Goal: Task Accomplishment & Management: Manage account settings

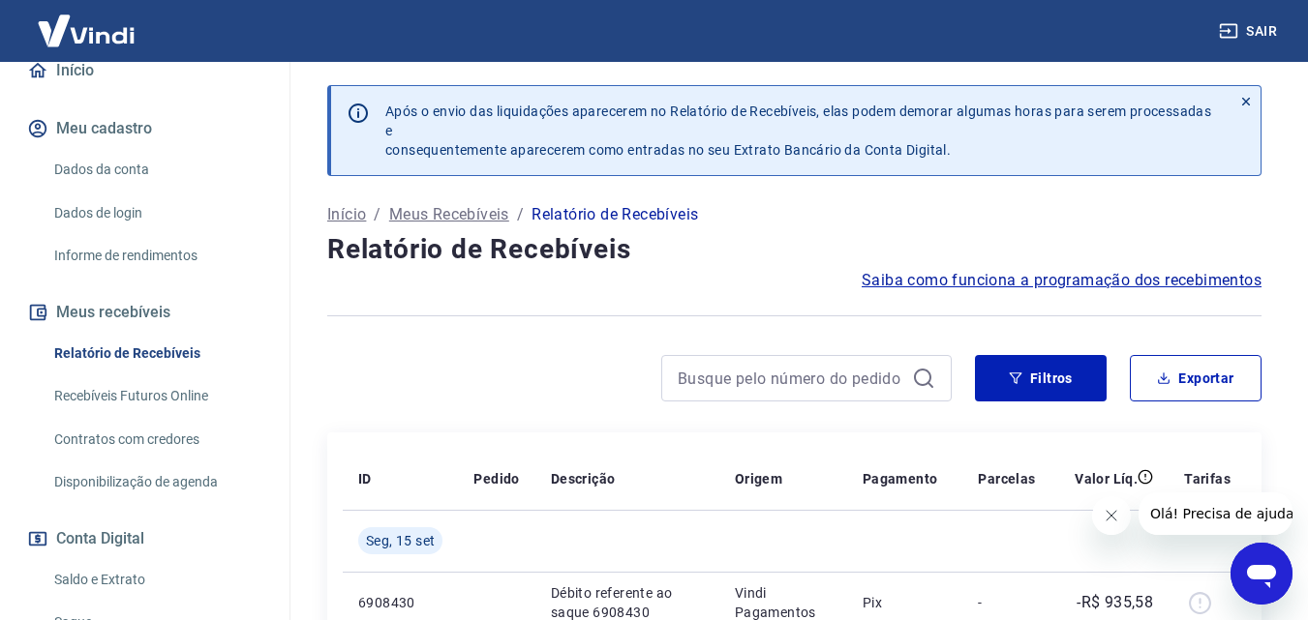
scroll to position [387, 0]
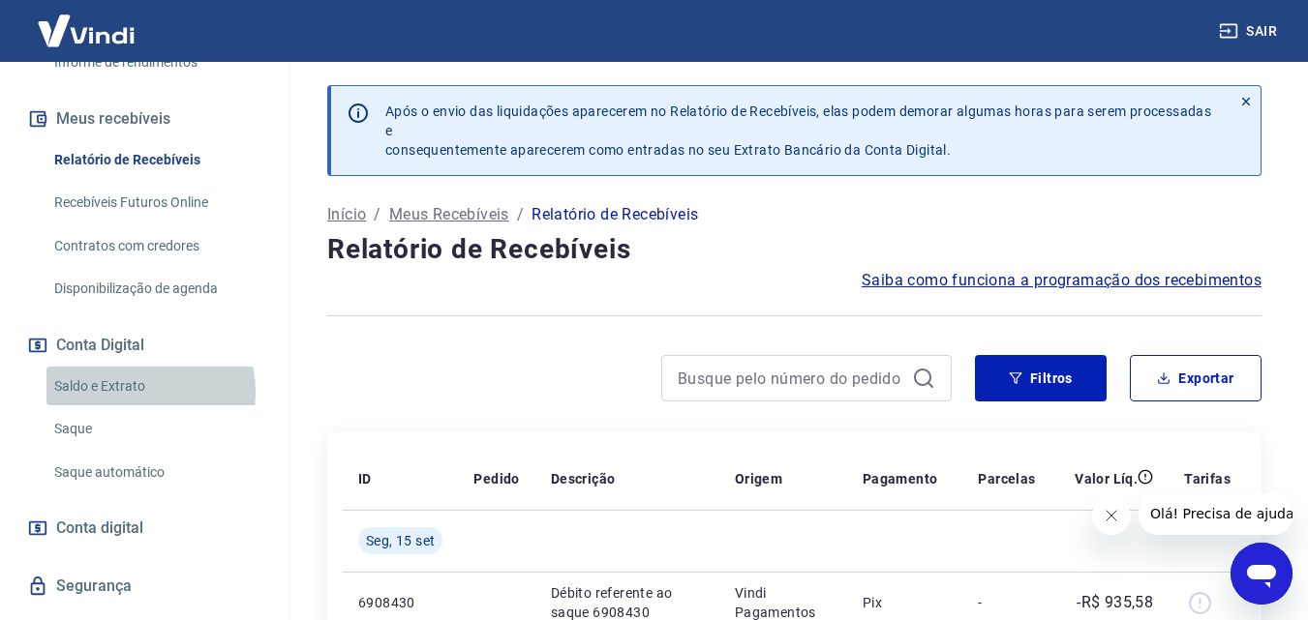
click at [136, 392] on link "Saldo e Extrato" at bounding box center [156, 387] width 220 height 40
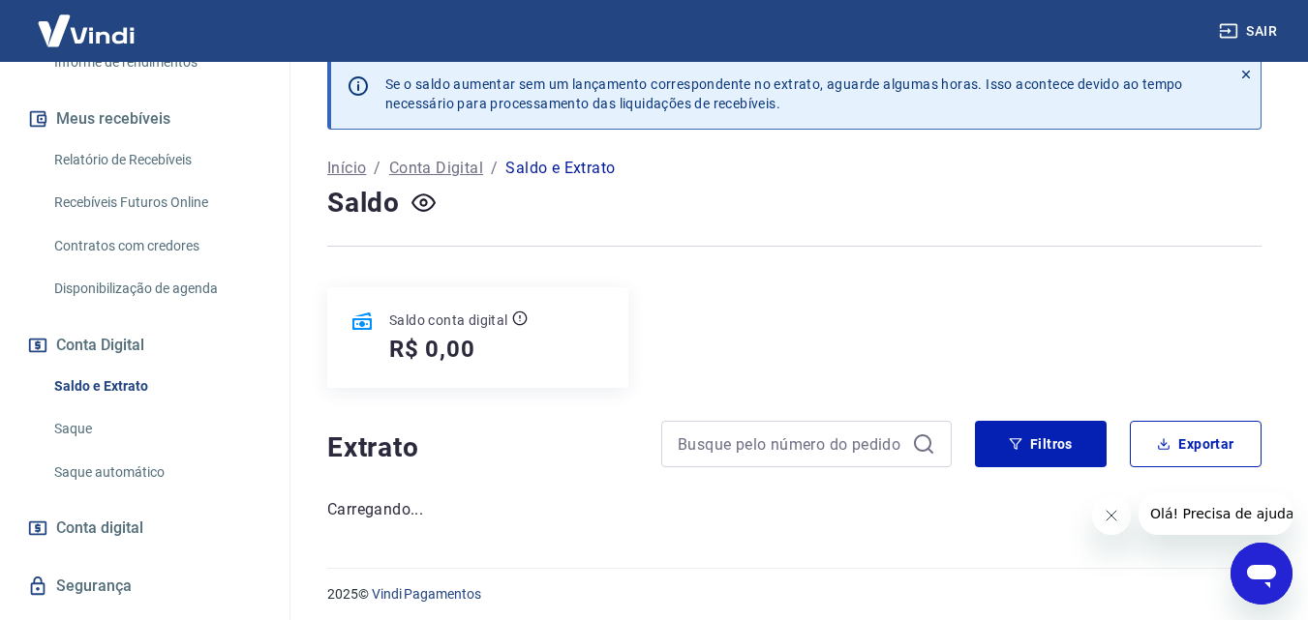
scroll to position [35, 0]
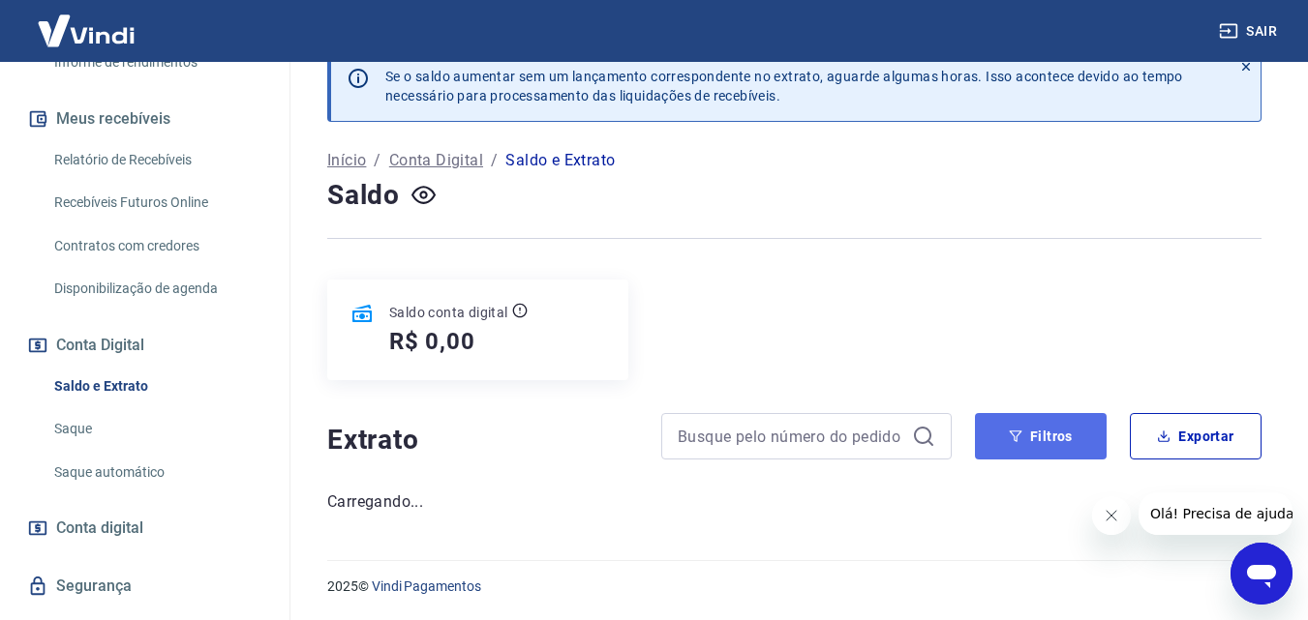
click at [1072, 442] on button "Filtros" at bounding box center [1041, 436] width 132 height 46
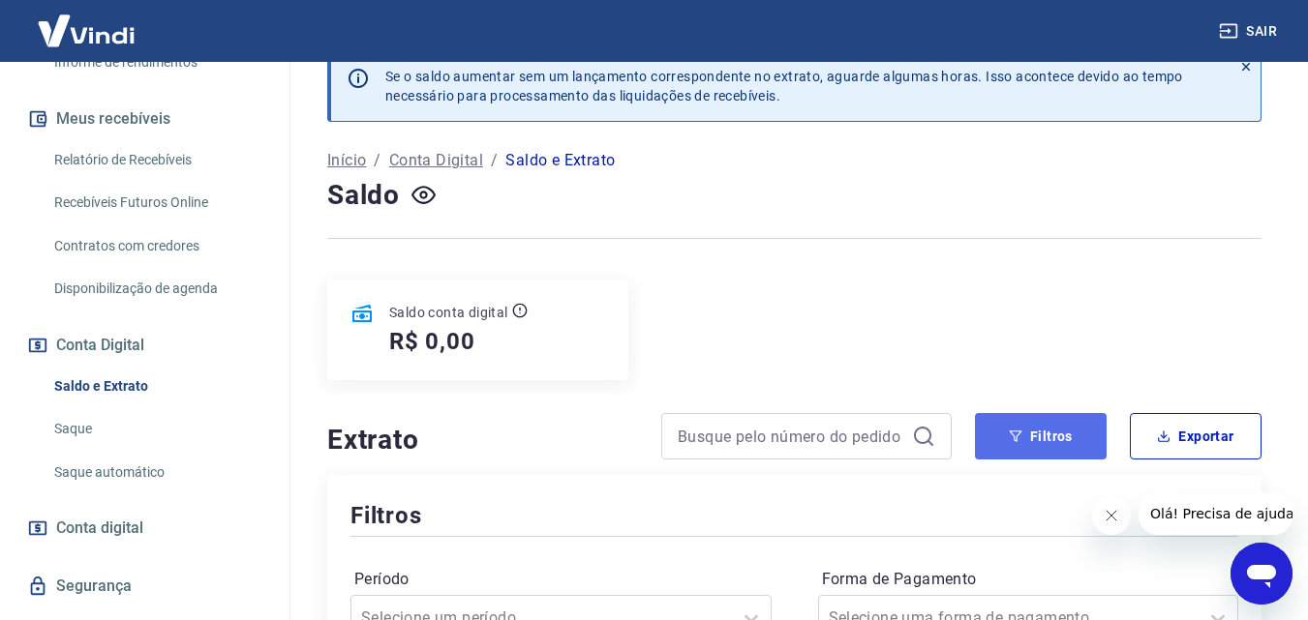
click at [1066, 442] on button "Filtros" at bounding box center [1041, 436] width 132 height 46
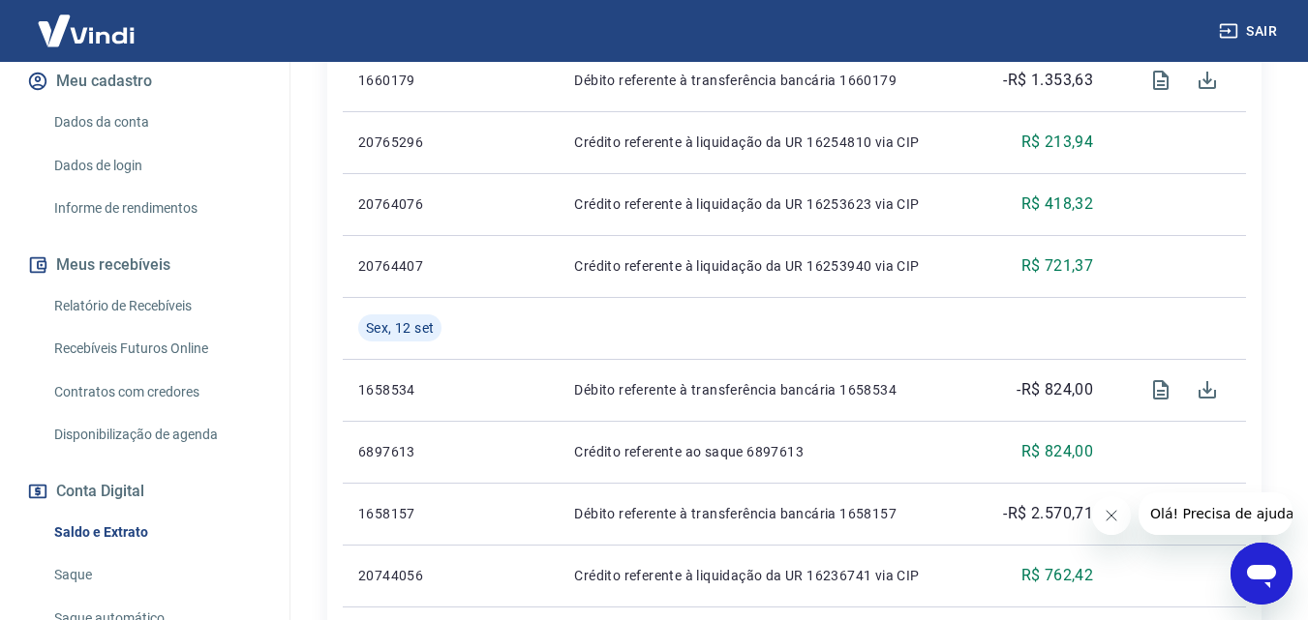
scroll to position [239, 0]
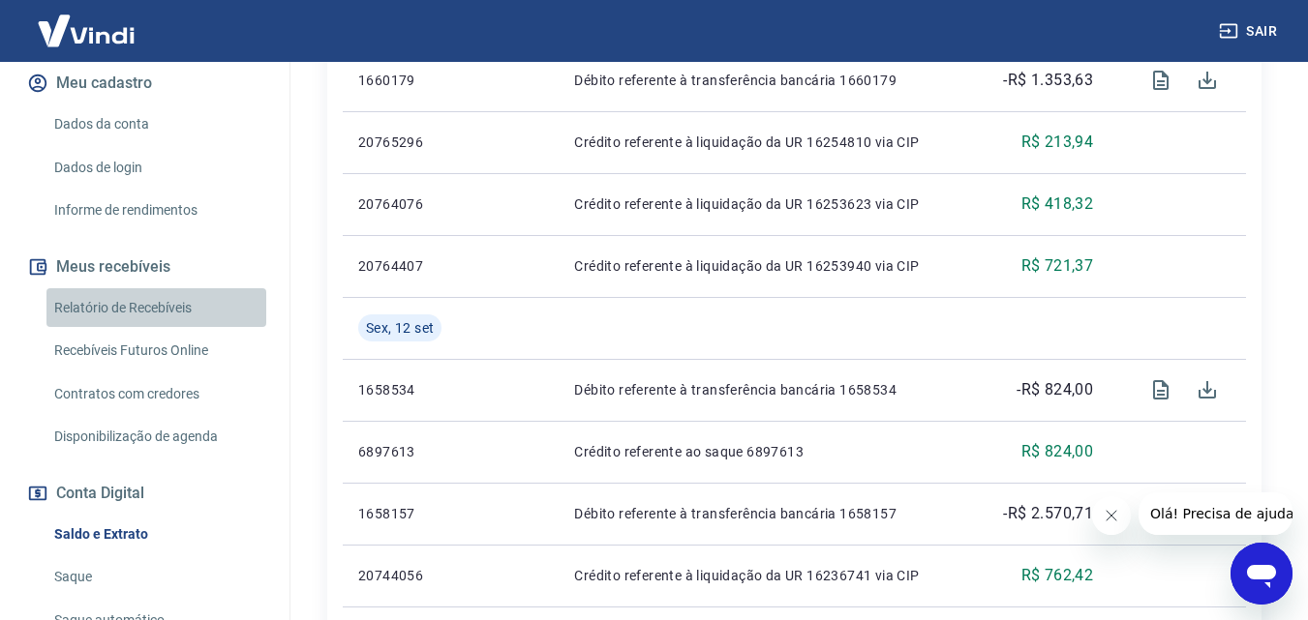
click at [189, 312] on link "Relatório de Recebíveis" at bounding box center [156, 308] width 220 height 40
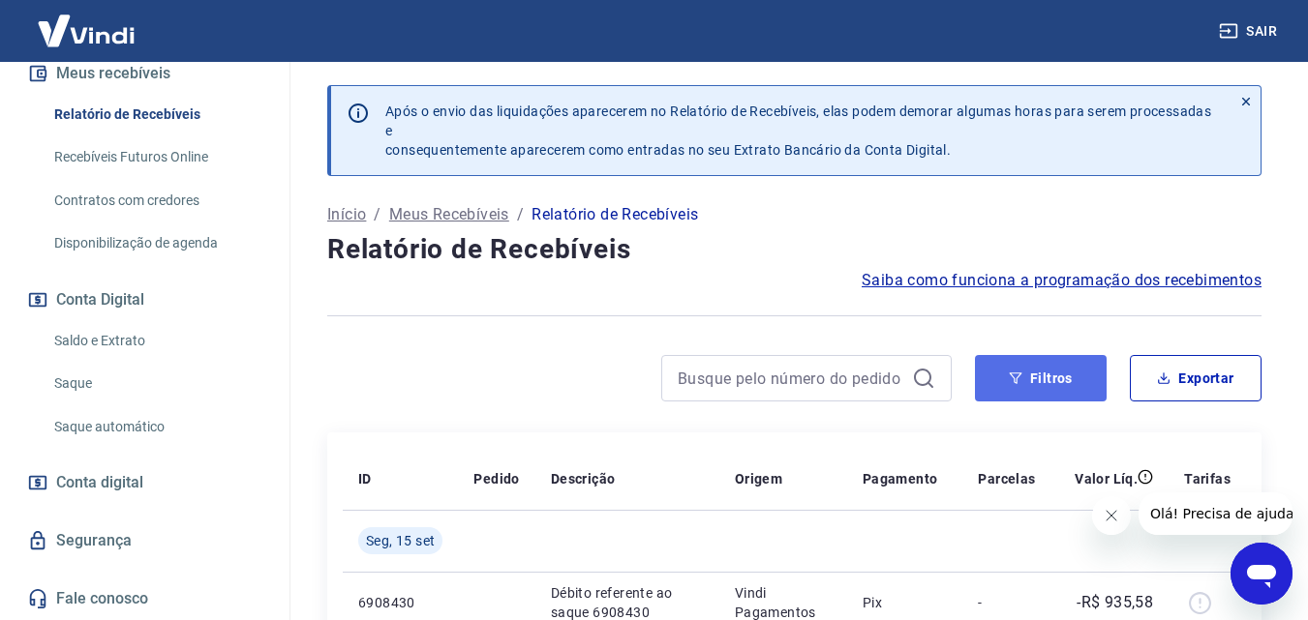
click at [1038, 372] on button "Filtros" at bounding box center [1041, 378] width 132 height 46
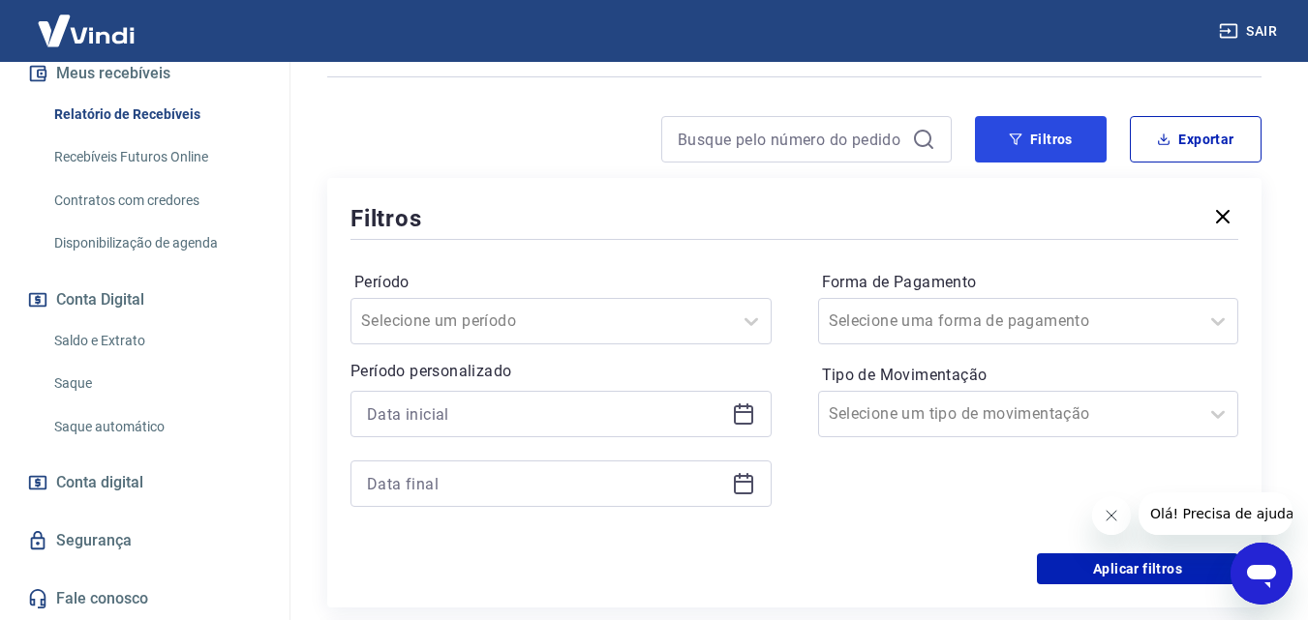
scroll to position [290, 0]
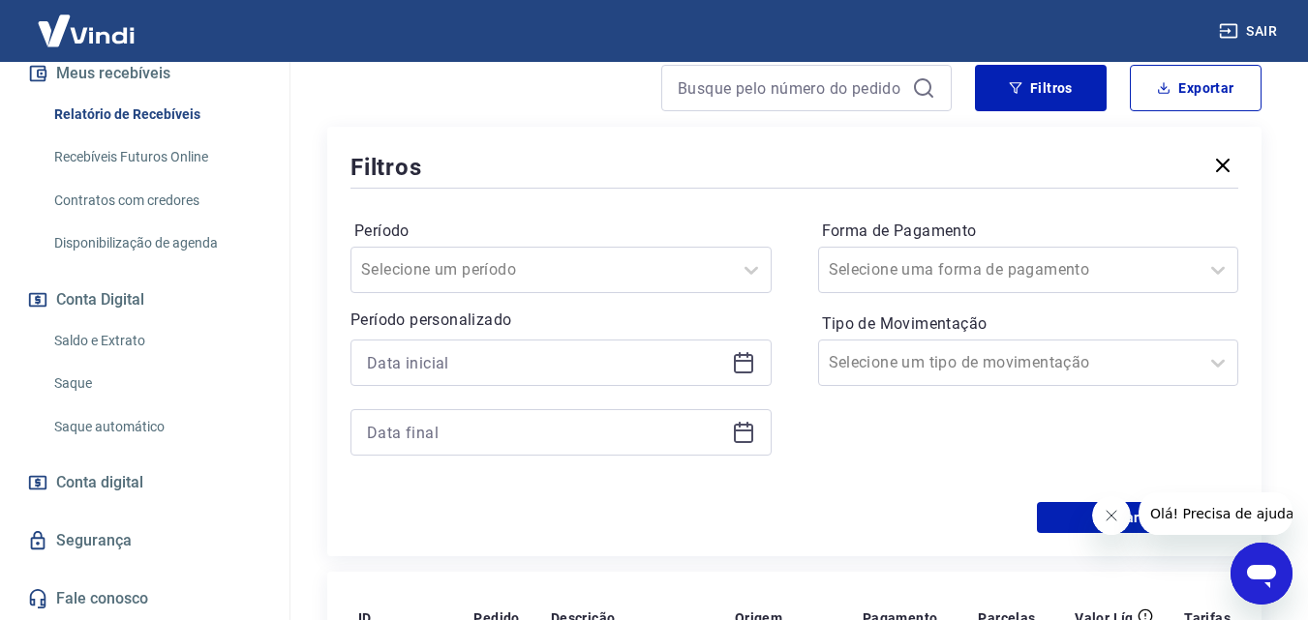
click at [741, 361] on icon at bounding box center [743, 361] width 19 height 2
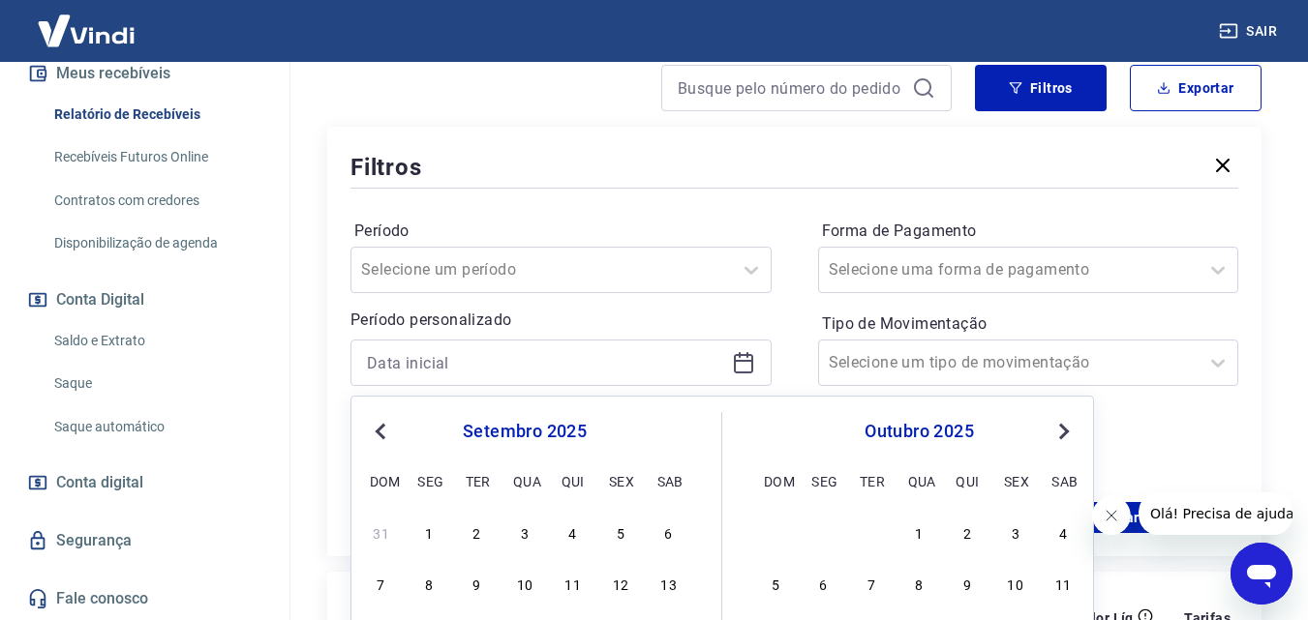
click at [370, 437] on button "Previous Month" at bounding box center [380, 431] width 23 height 23
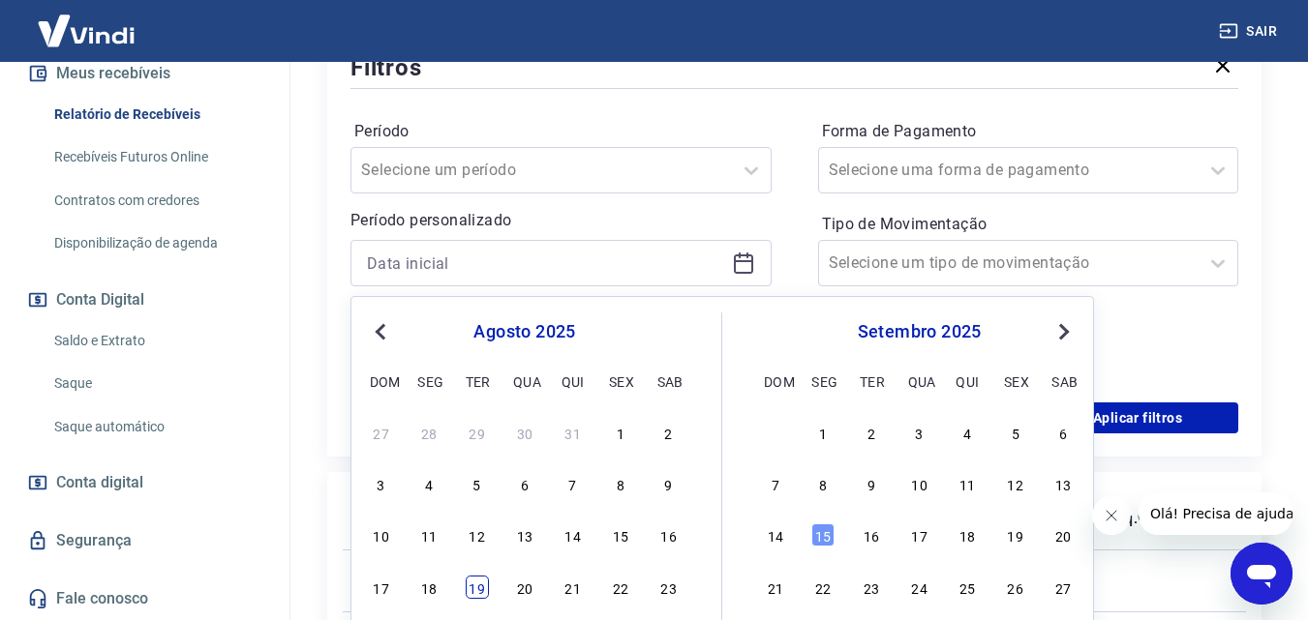
scroll to position [484, 0]
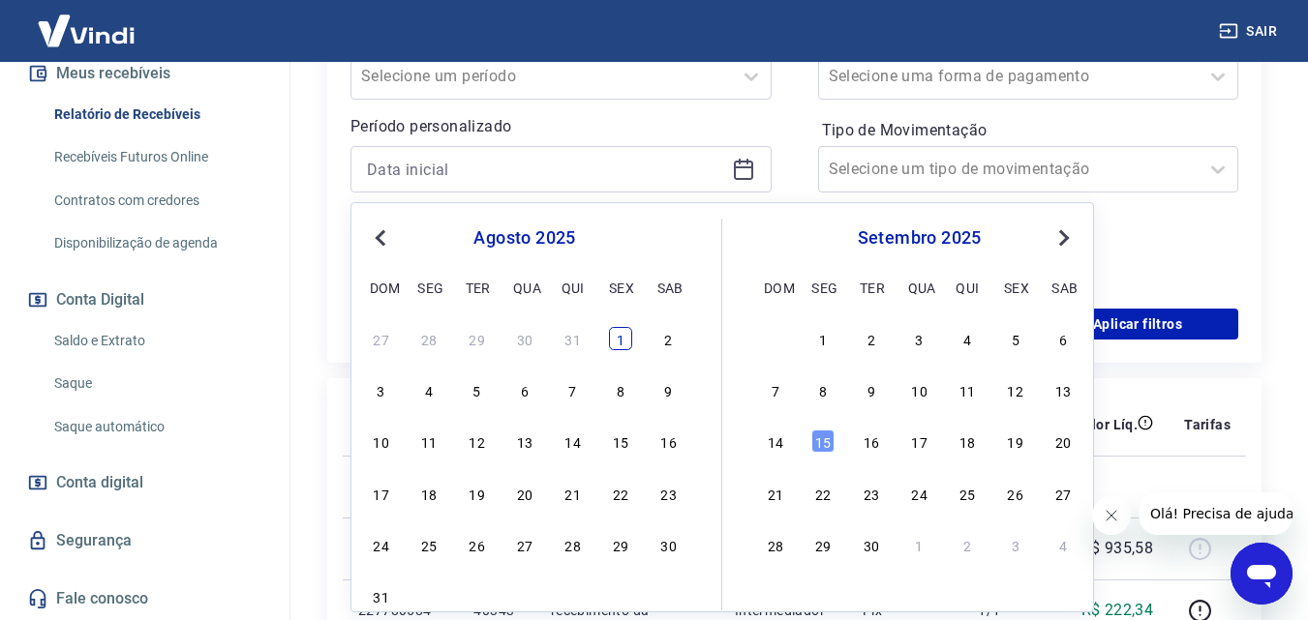
click at [623, 331] on div "1" at bounding box center [620, 338] width 23 height 23
type input "[DATE]"
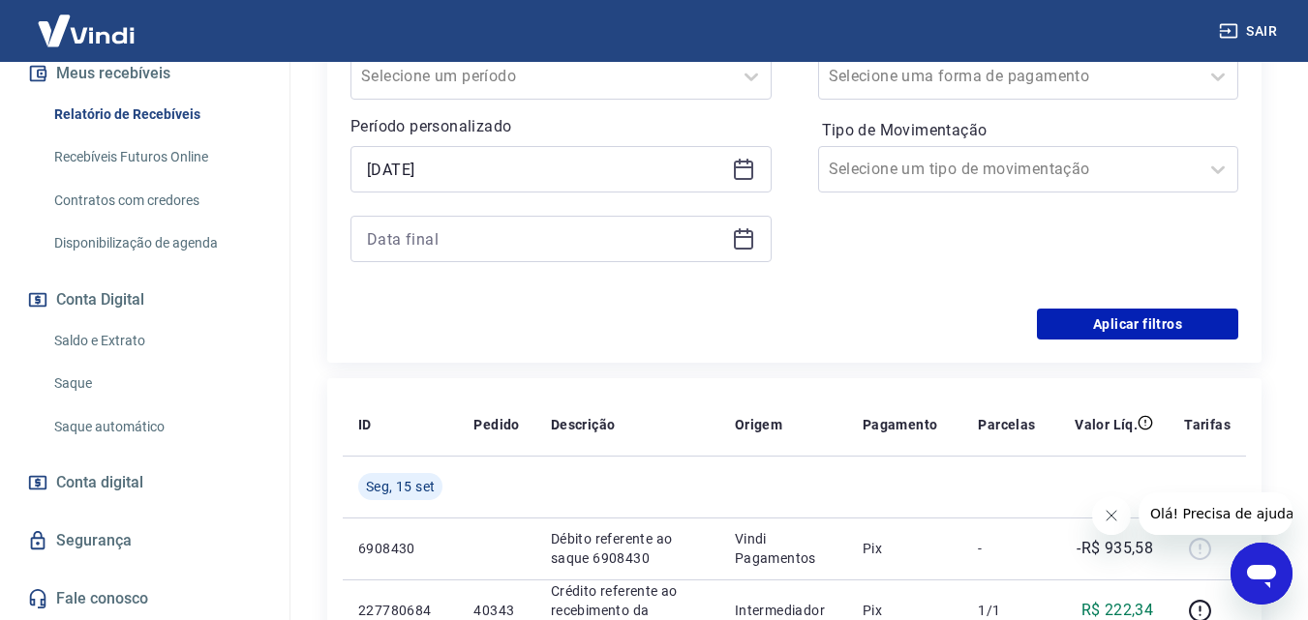
click at [753, 242] on icon at bounding box center [743, 238] width 23 height 23
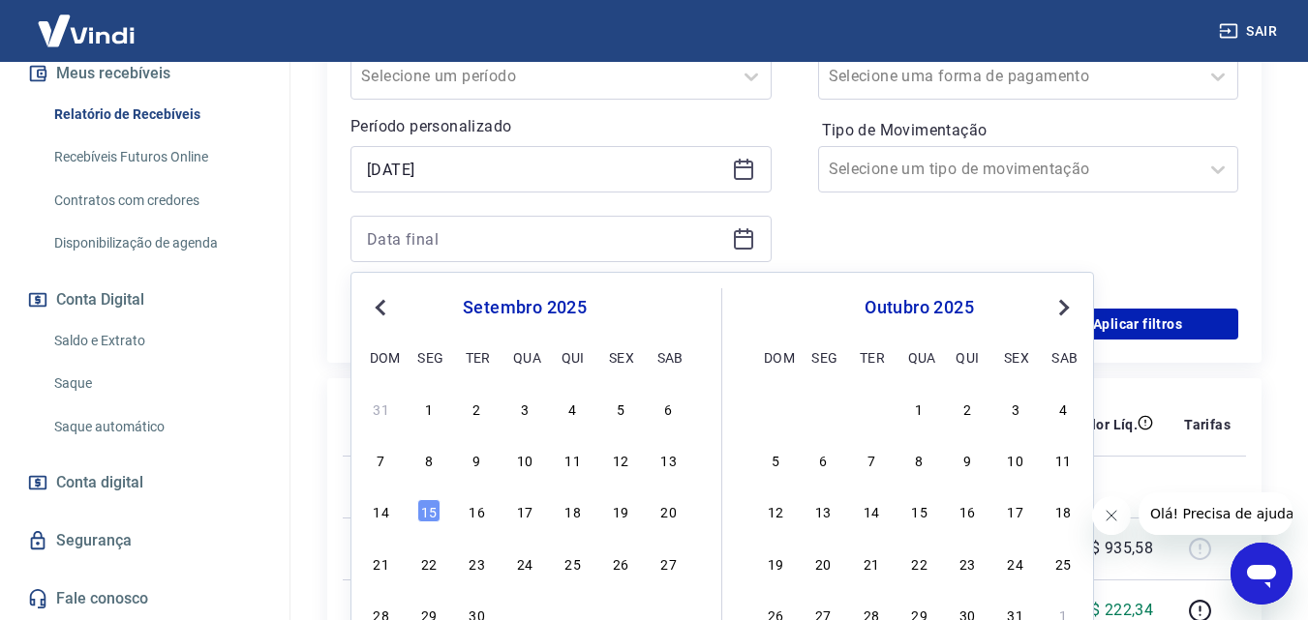
drag, startPoint x: 378, startPoint y: 316, endPoint x: 410, endPoint y: 331, distance: 36.4
click at [378, 317] on button "Previous Month" at bounding box center [380, 307] width 23 height 23
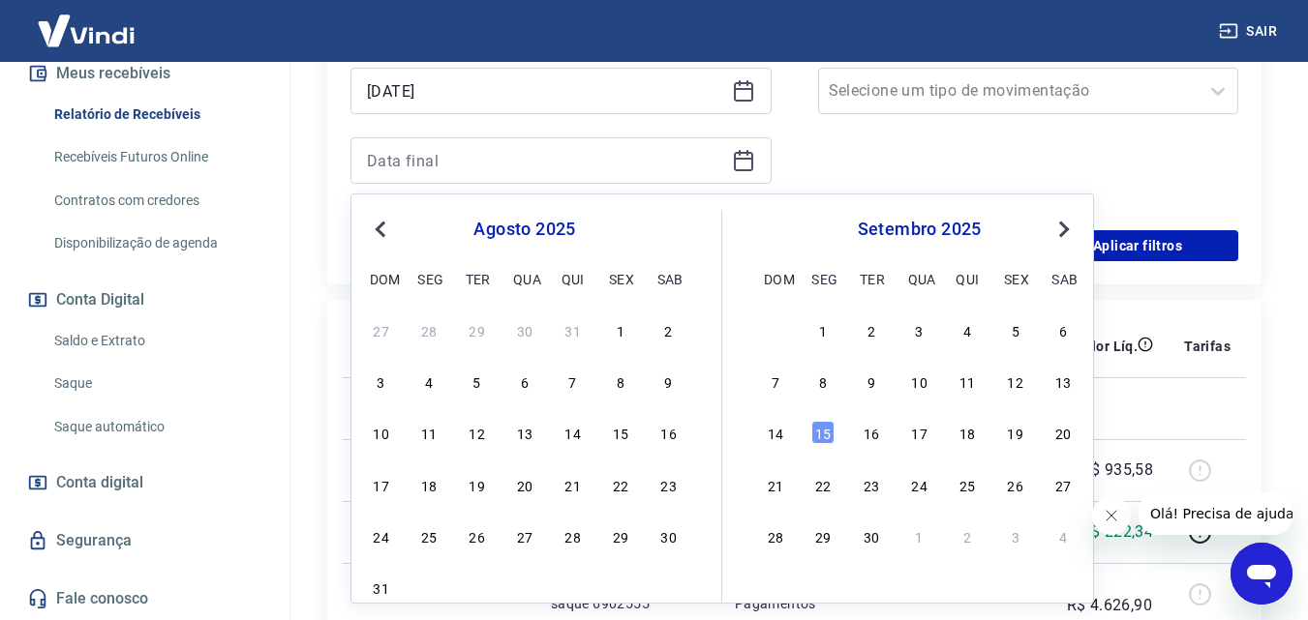
scroll to position [678, 0]
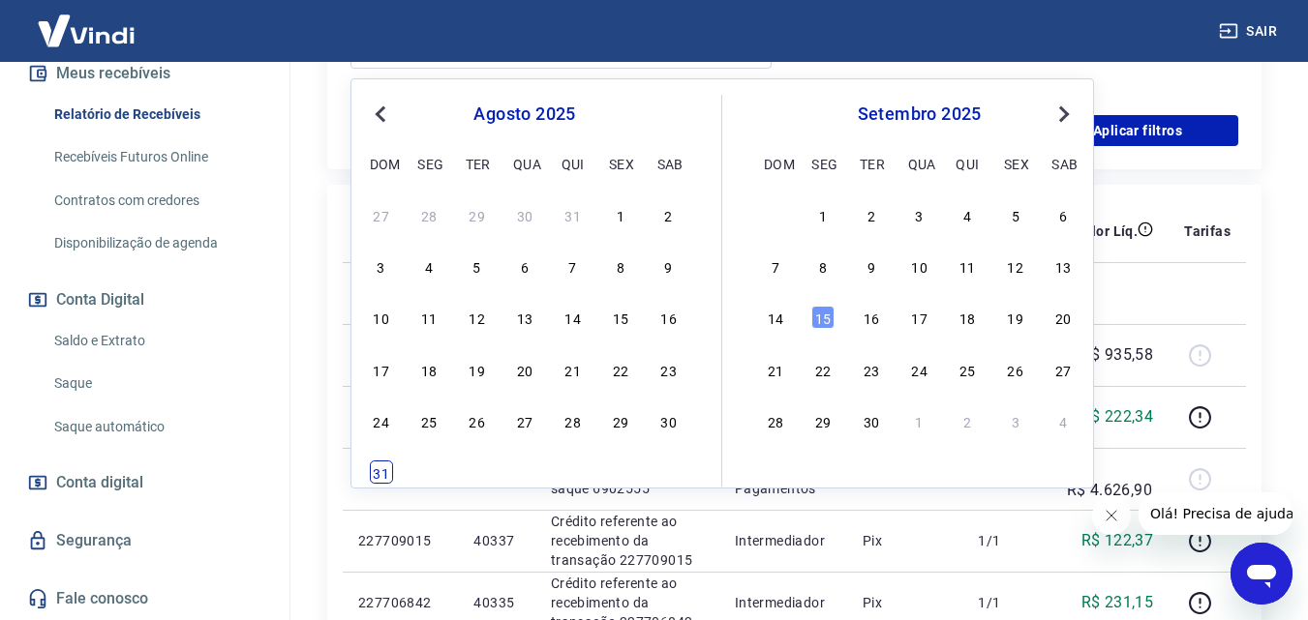
click at [390, 470] on div "31" at bounding box center [381, 472] width 23 height 23
type input "[DATE]"
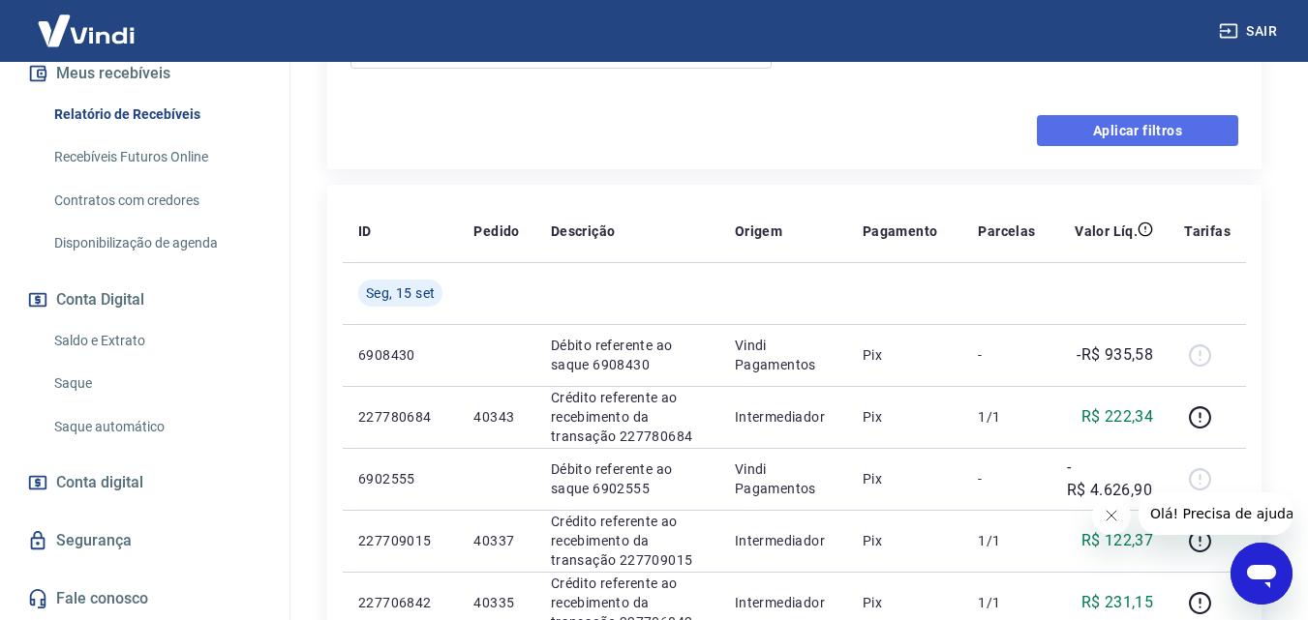
click at [1092, 135] on button "Aplicar filtros" at bounding box center [1137, 130] width 201 height 31
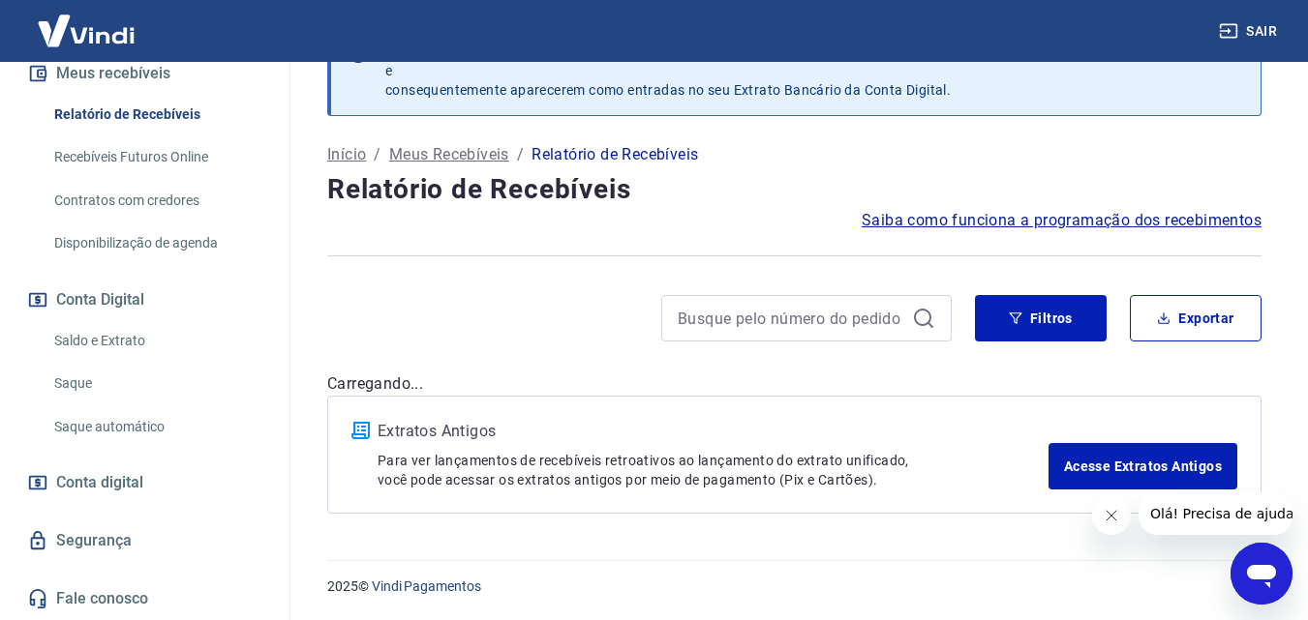
scroll to position [60, 0]
click at [1152, 309] on button "Exportar" at bounding box center [1196, 318] width 132 height 46
type input "[DATE]"
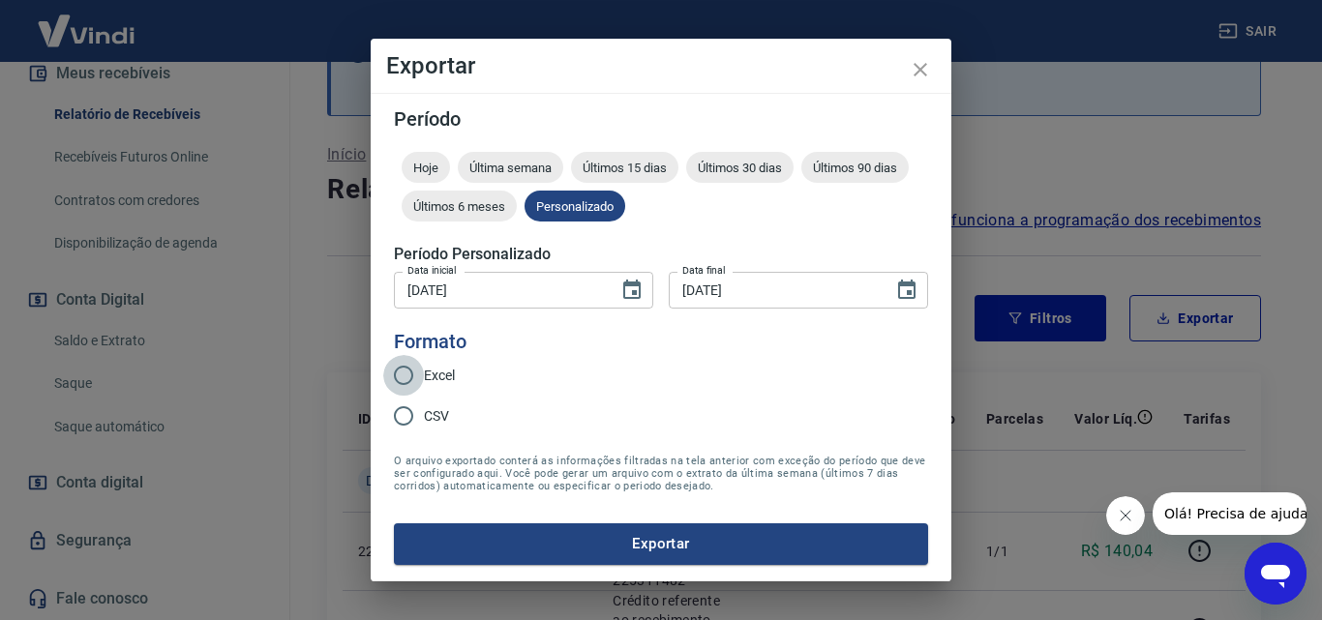
click at [408, 377] on input "Excel" at bounding box center [403, 375] width 41 height 41
radio input "true"
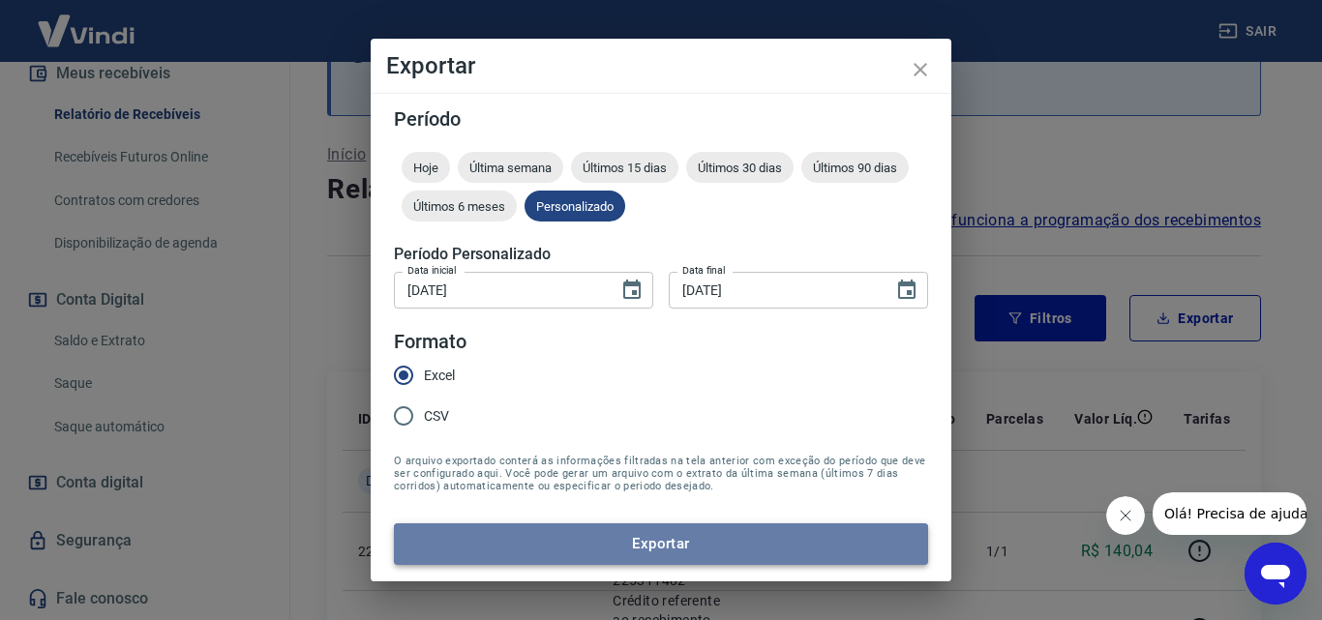
click at [763, 533] on button "Exportar" at bounding box center [661, 544] width 534 height 41
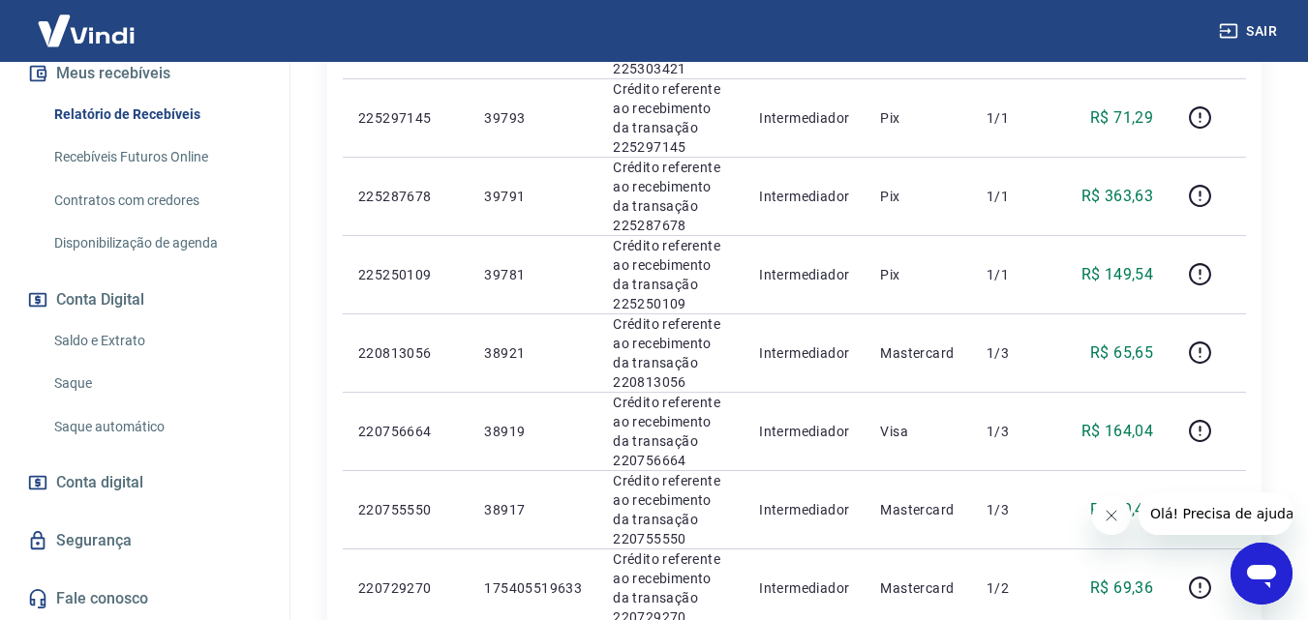
scroll to position [738, 0]
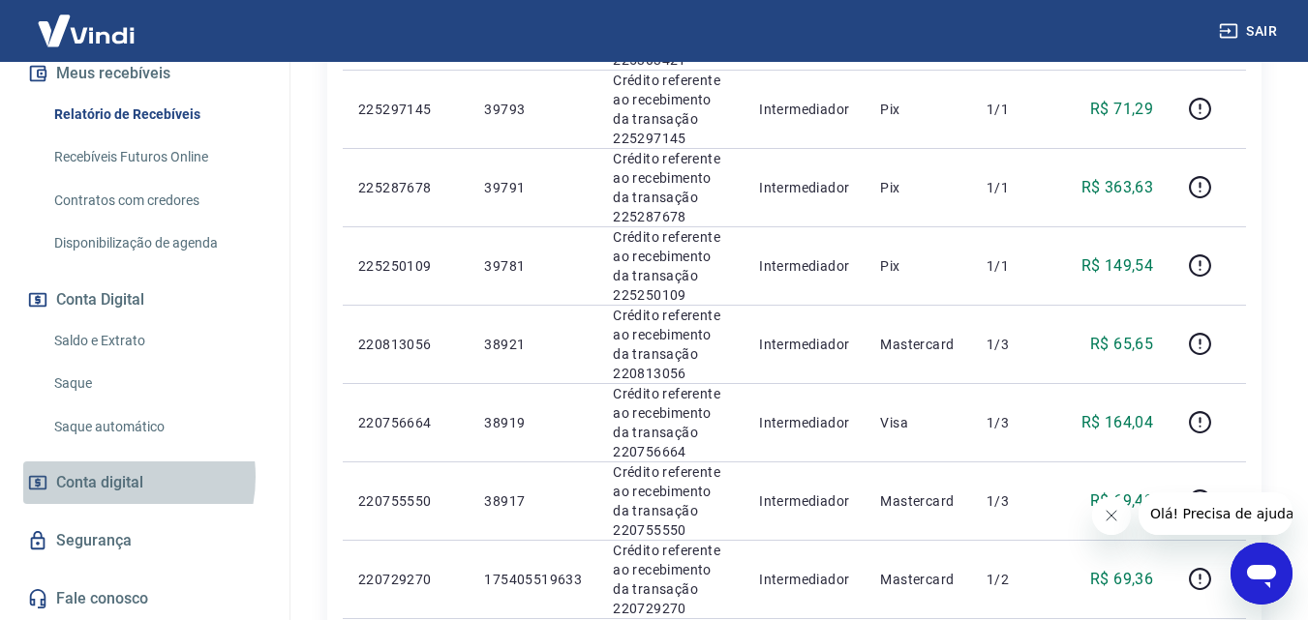
click at [105, 477] on span "Conta digital" at bounding box center [99, 482] width 87 height 27
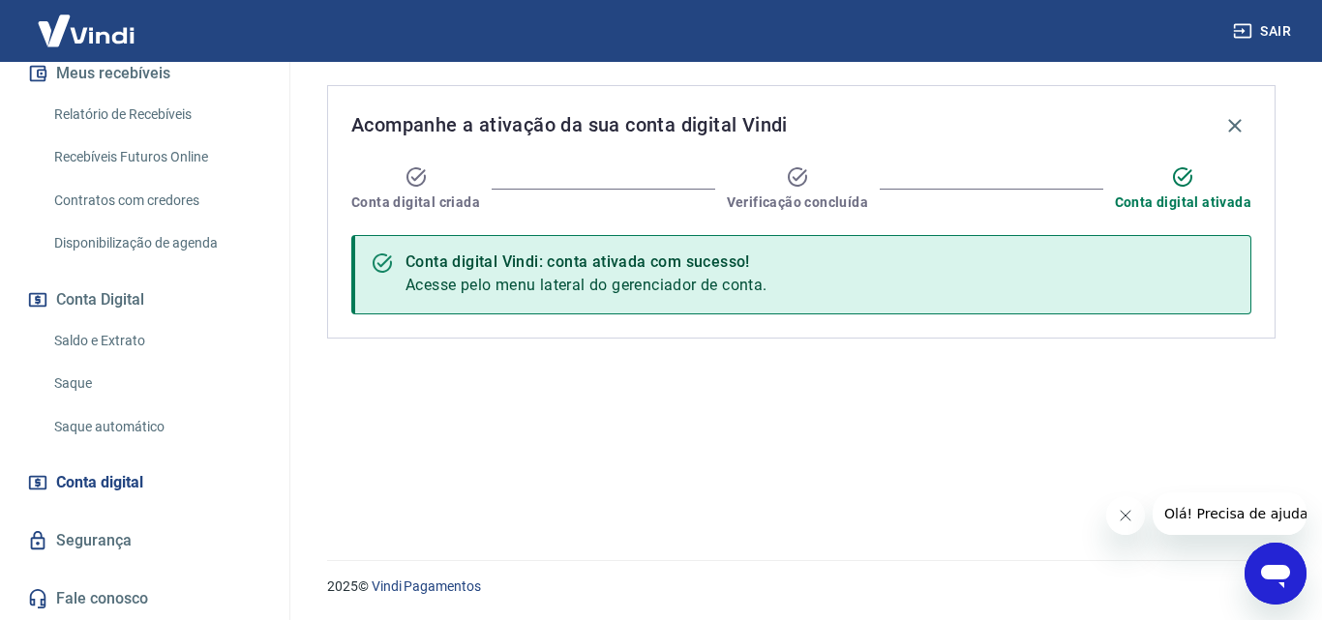
click at [91, 384] on link "Saque" at bounding box center [156, 384] width 220 height 40
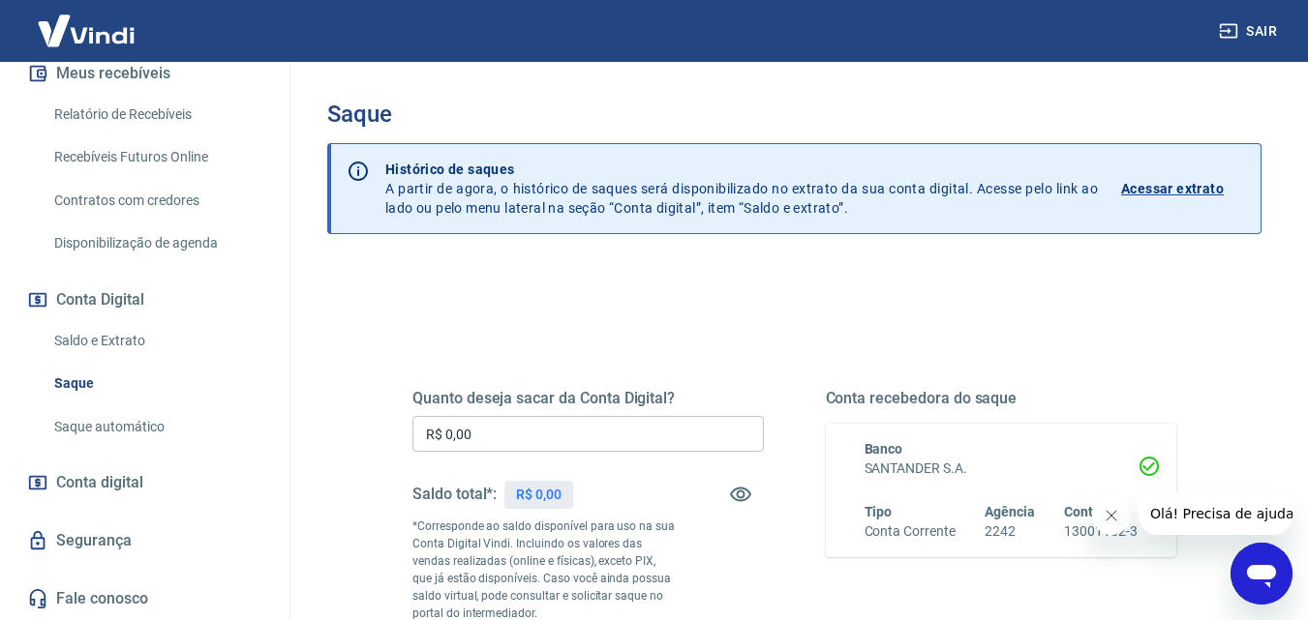
click at [1147, 193] on p "Acessar extrato" at bounding box center [1172, 188] width 103 height 19
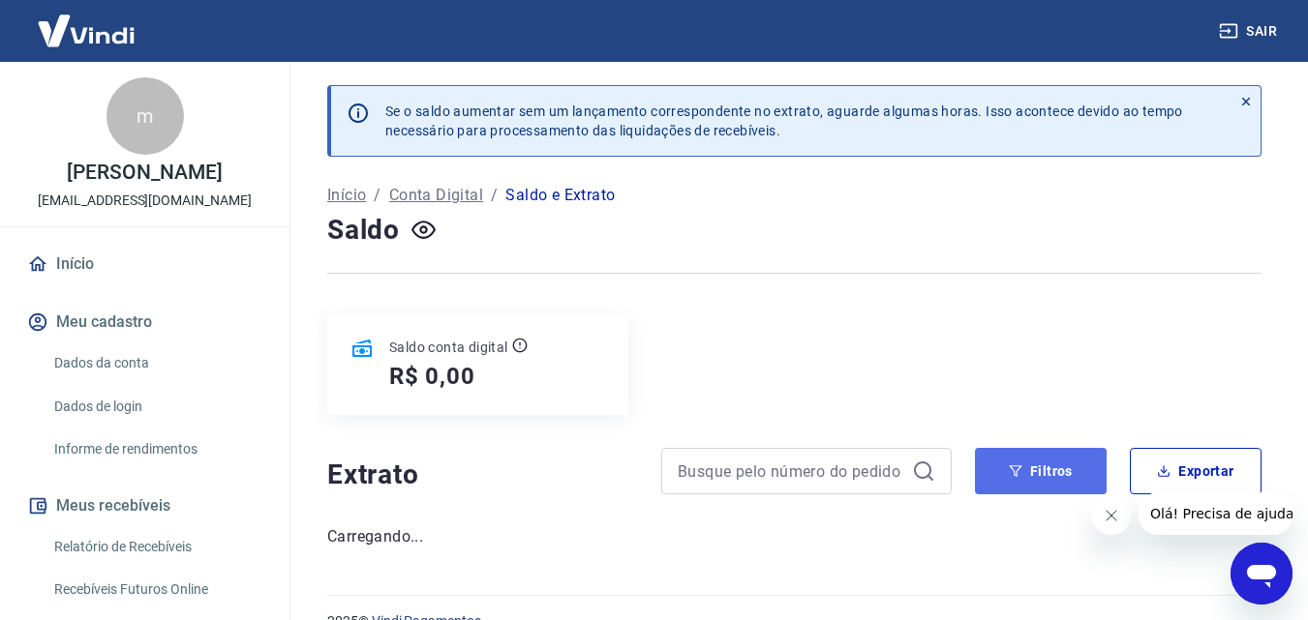
click at [1080, 469] on button "Filtros" at bounding box center [1041, 471] width 132 height 46
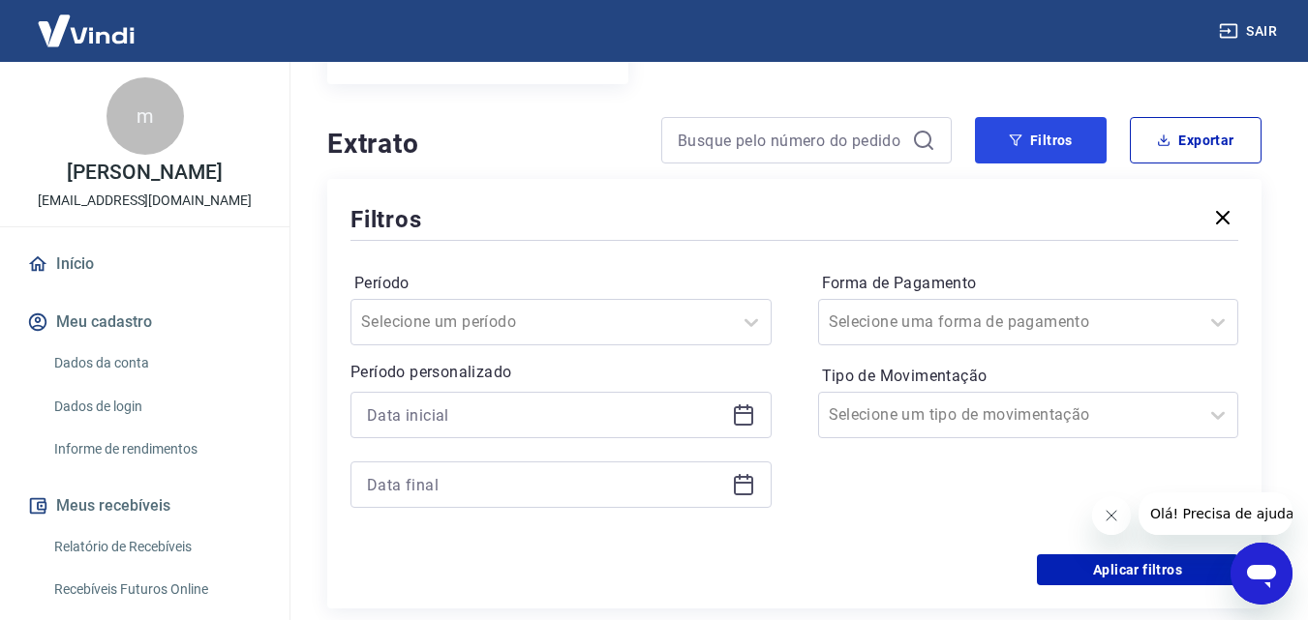
scroll to position [465, 0]
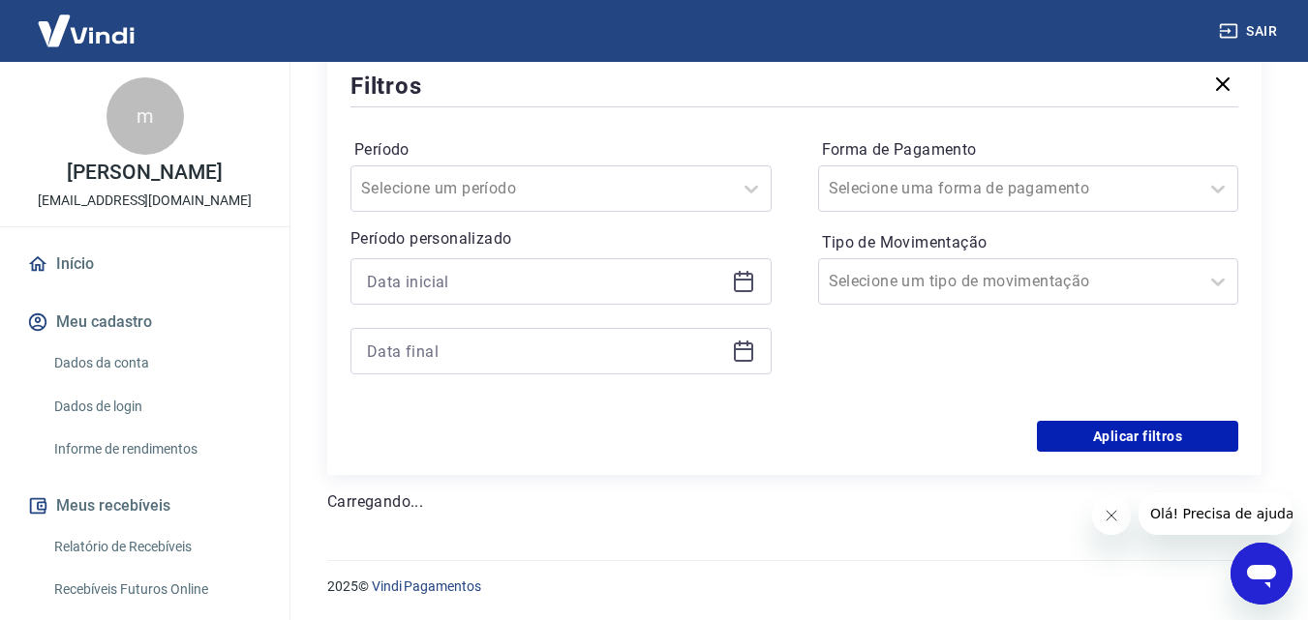
click at [738, 285] on icon at bounding box center [743, 281] width 23 height 23
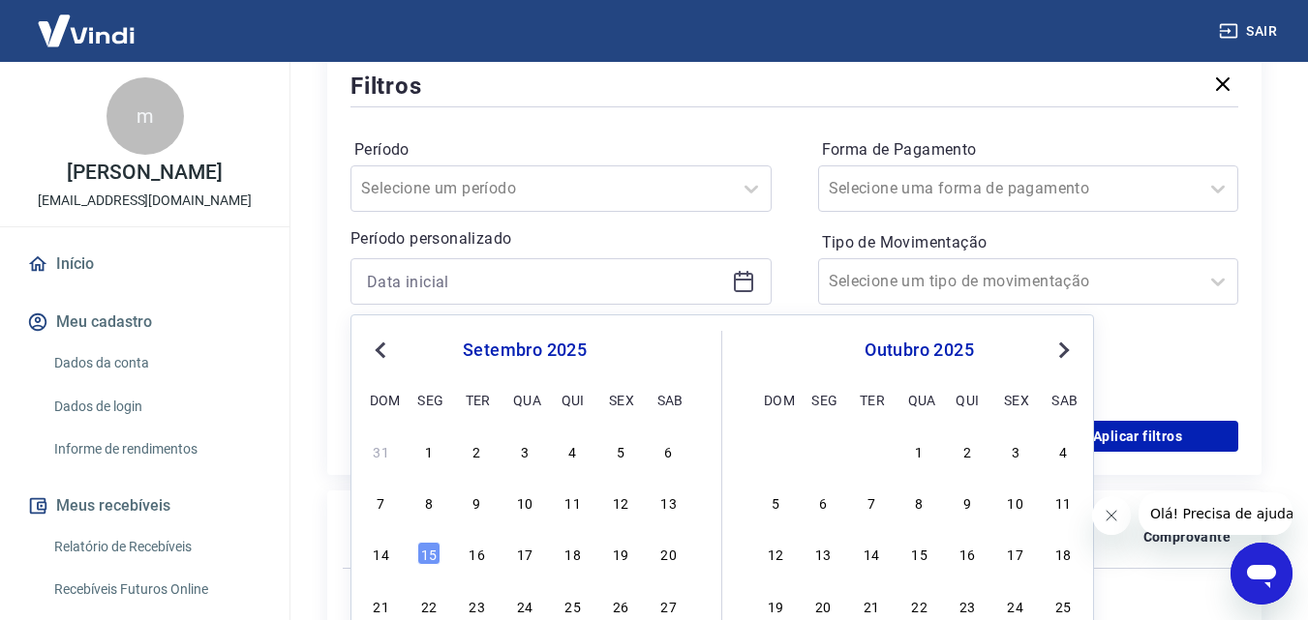
click at [374, 350] on button "Previous Month" at bounding box center [380, 350] width 23 height 23
click at [613, 455] on div "1" at bounding box center [620, 450] width 23 height 23
type input "[DATE]"
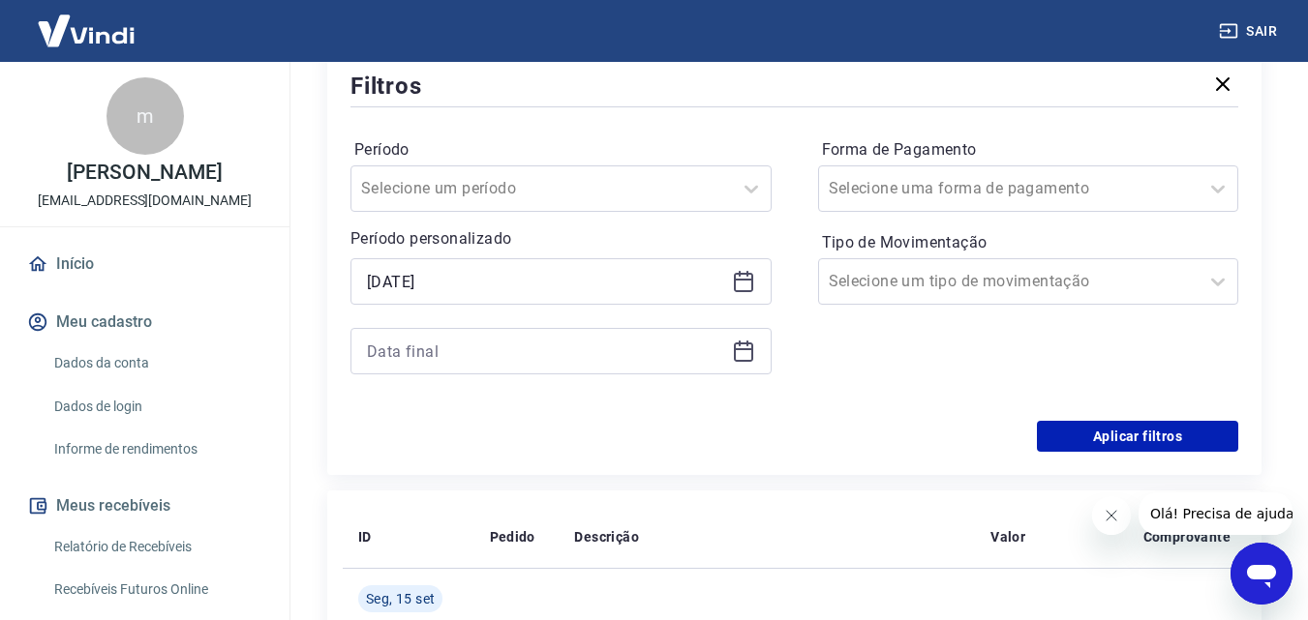
click at [749, 354] on icon at bounding box center [743, 351] width 23 height 23
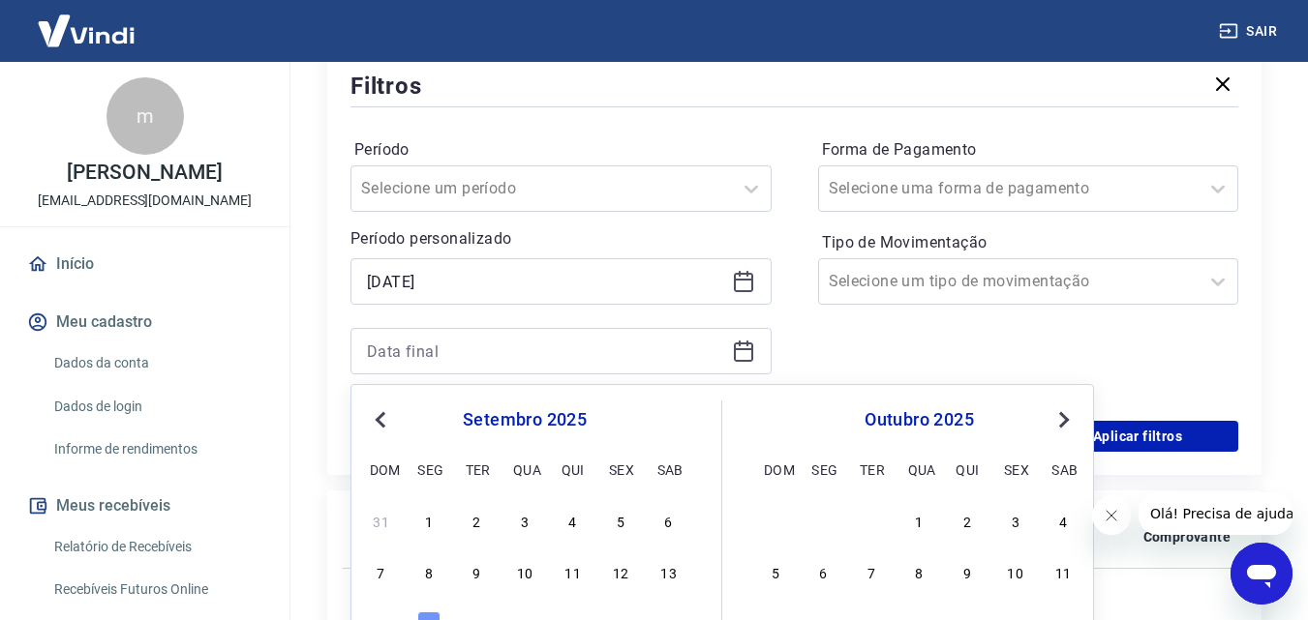
click at [382, 417] on span "Previous Month" at bounding box center [382, 419] width 0 height 22
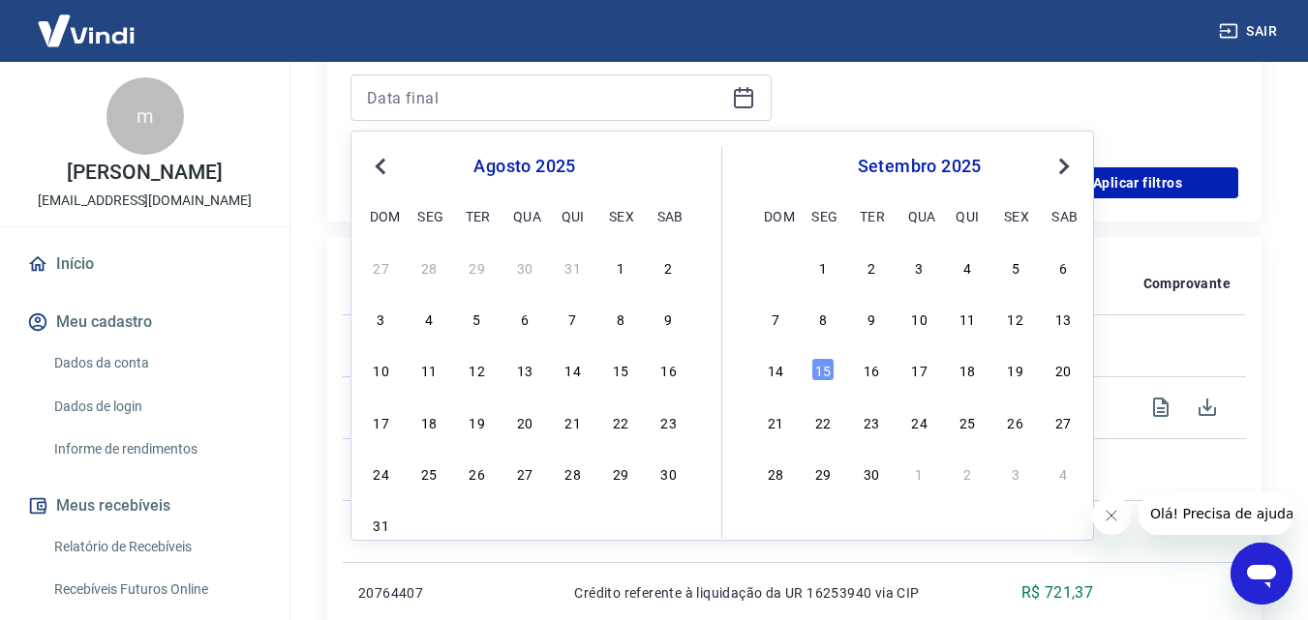
scroll to position [755, 0]
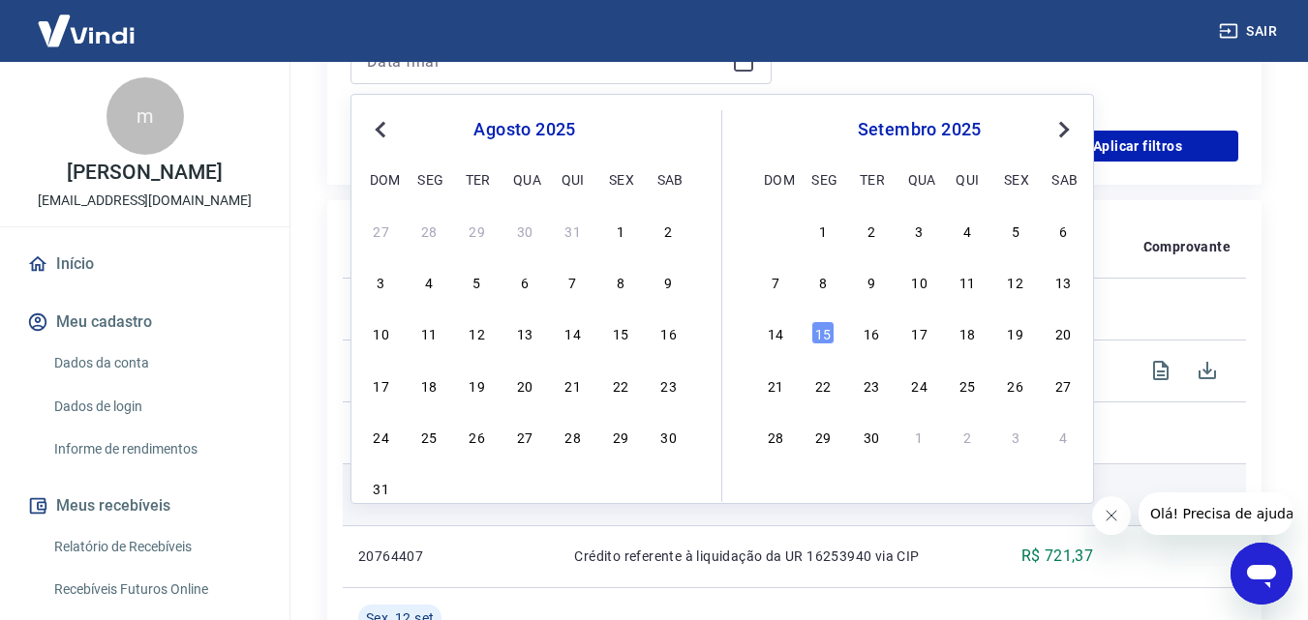
click at [377, 490] on div "31" at bounding box center [381, 487] width 23 height 23
type input "[DATE]"
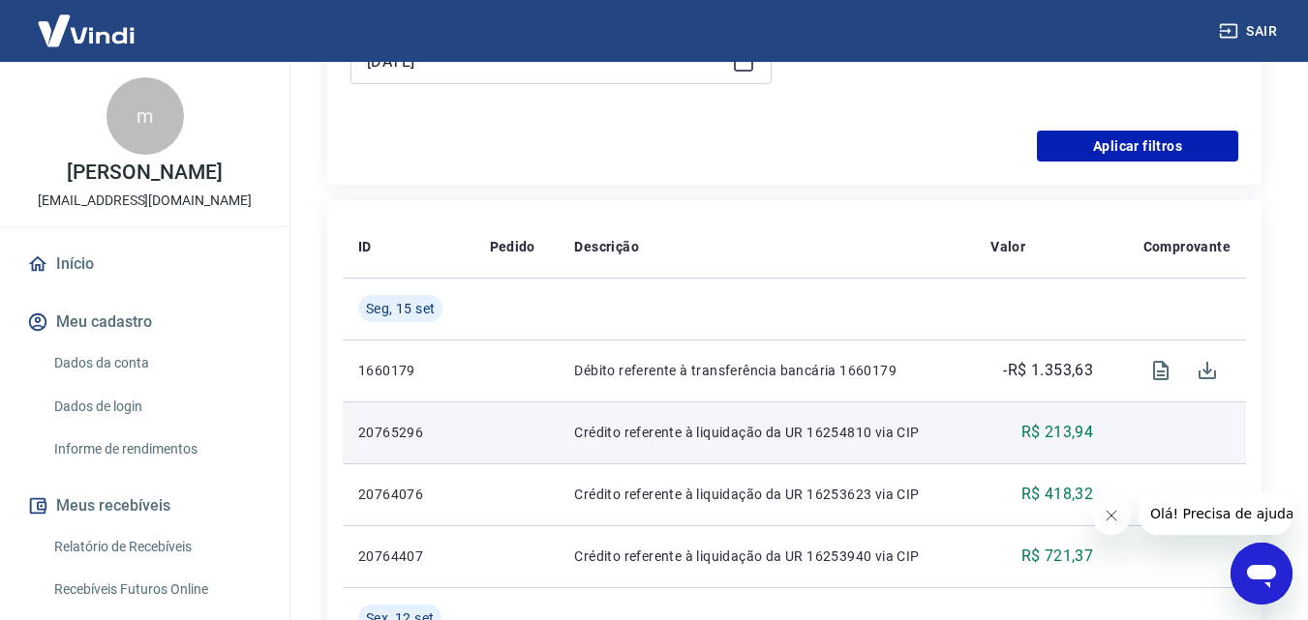
scroll to position [465, 0]
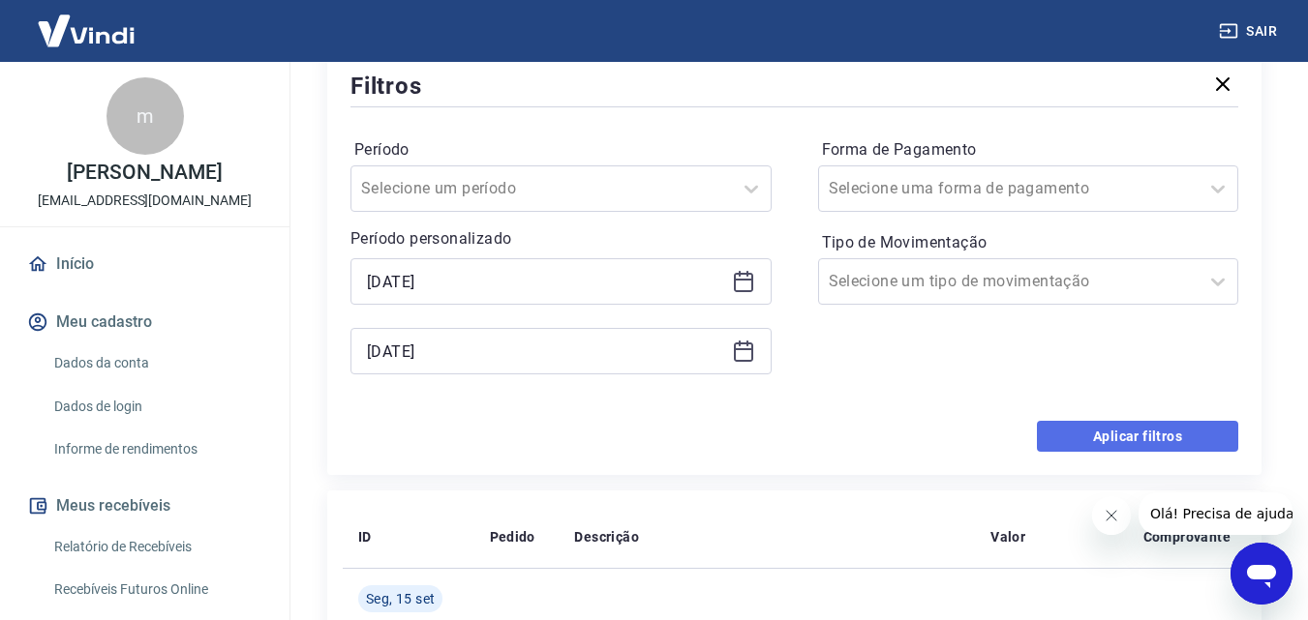
click at [1126, 444] on button "Aplicar filtros" at bounding box center [1137, 436] width 201 height 31
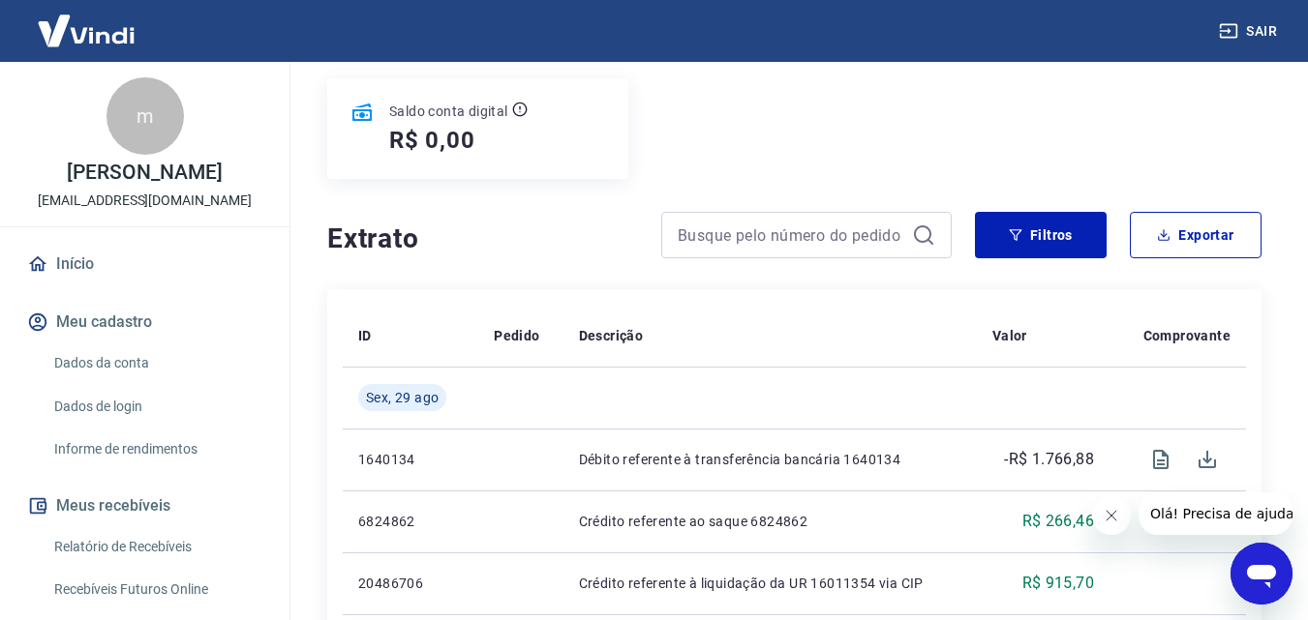
scroll to position [465, 0]
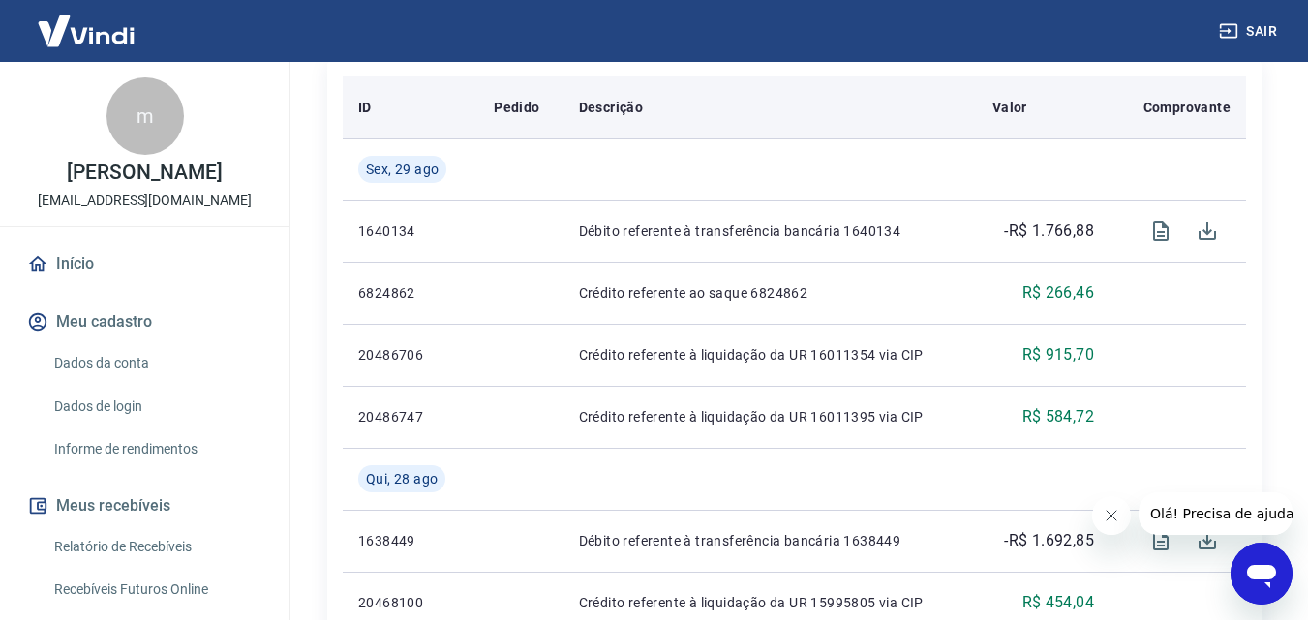
click at [768, 105] on div "Descrição" at bounding box center [770, 107] width 382 height 19
click at [819, 115] on div "Descrição" at bounding box center [770, 107] width 382 height 19
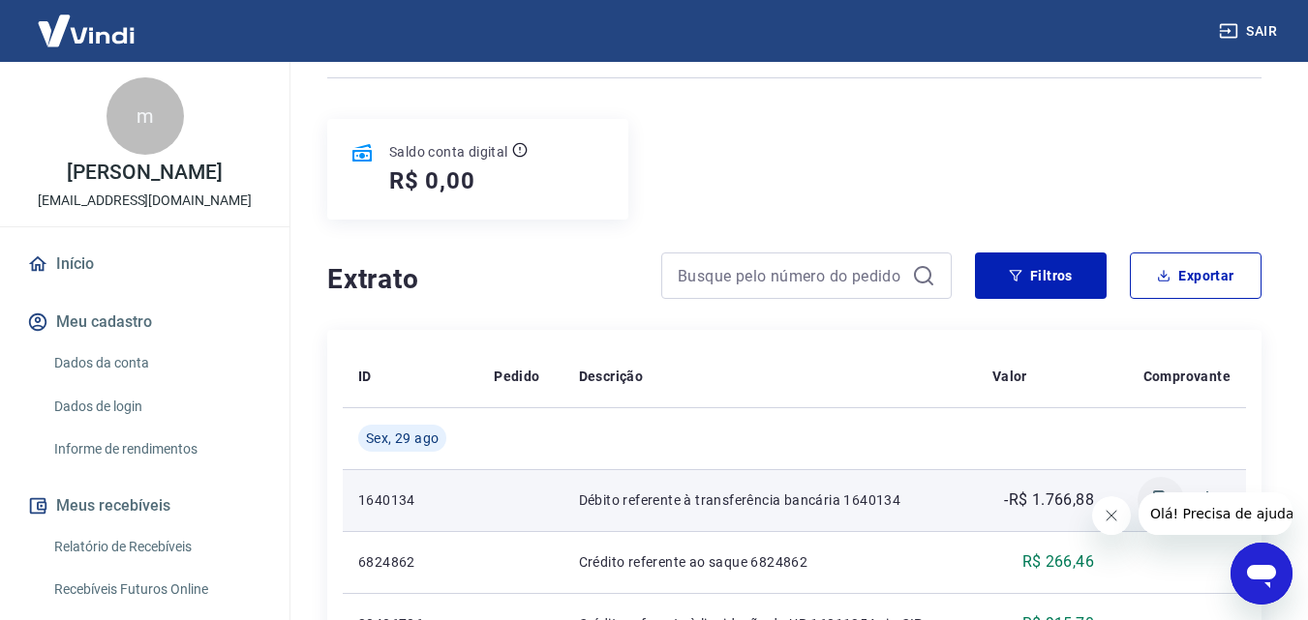
scroll to position [290, 0]
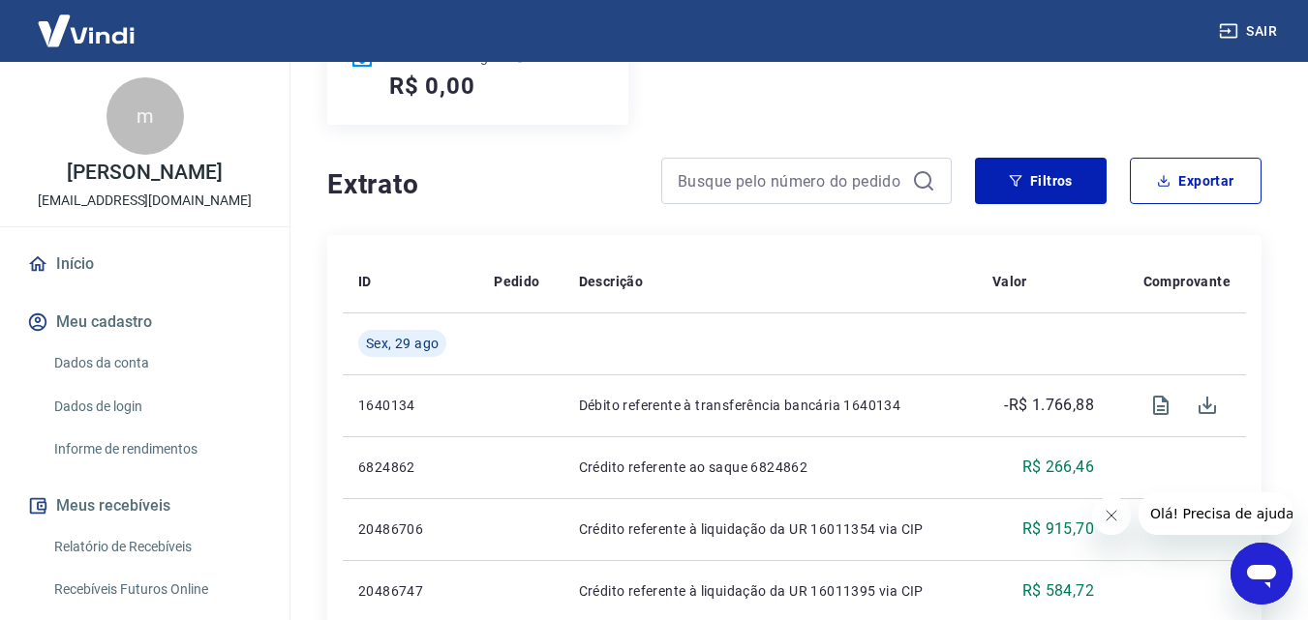
click at [1196, 170] on button "Exportar" at bounding box center [1196, 181] width 132 height 46
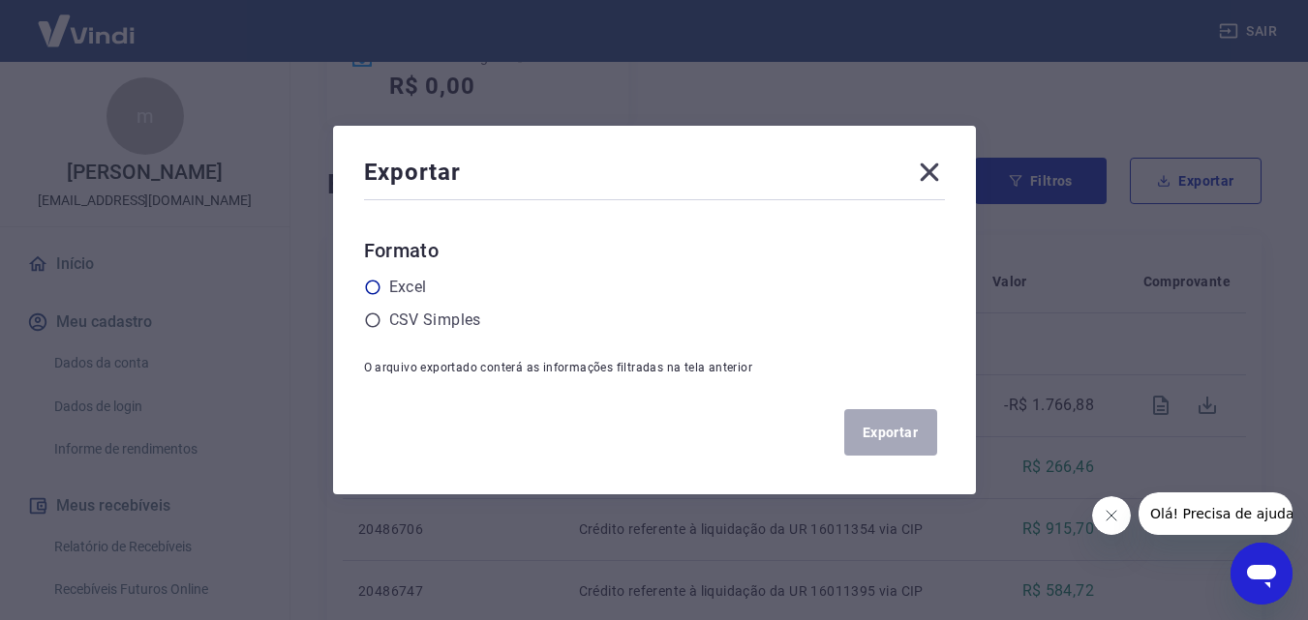
click at [378, 289] on icon at bounding box center [372, 287] width 17 height 17
click at [0, 0] on input "radio" at bounding box center [0, 0] width 0 height 0
click at [908, 445] on button "Exportar" at bounding box center [890, 432] width 93 height 46
